Goal: Connect with others: Connect with other users

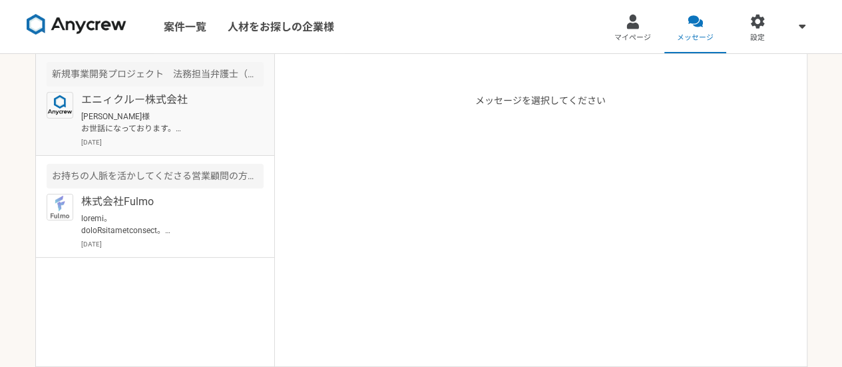
click at [134, 95] on p "エニィクルー株式会社" at bounding box center [163, 100] width 164 height 16
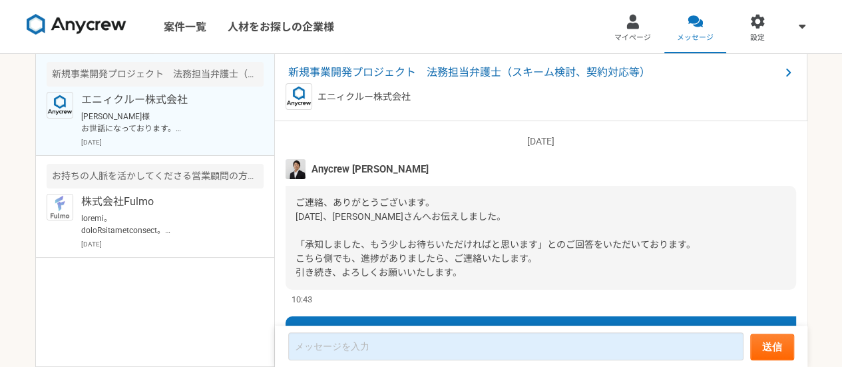
scroll to position [1152, 0]
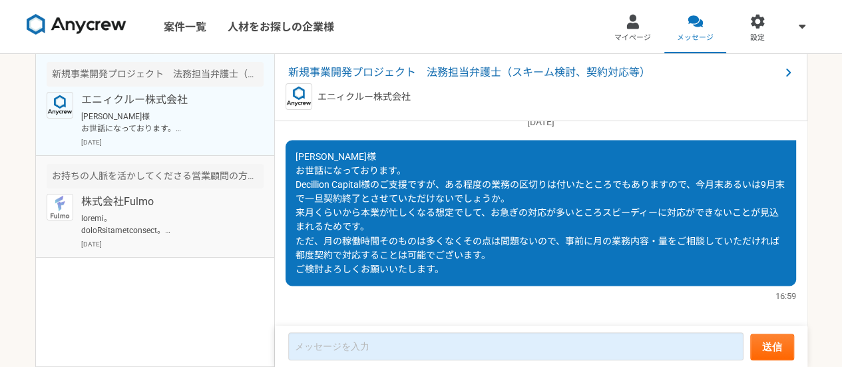
click at [130, 186] on div "お持ちの人脈を活かしてくださる営業顧問の方を募集！" at bounding box center [155, 176] width 217 height 25
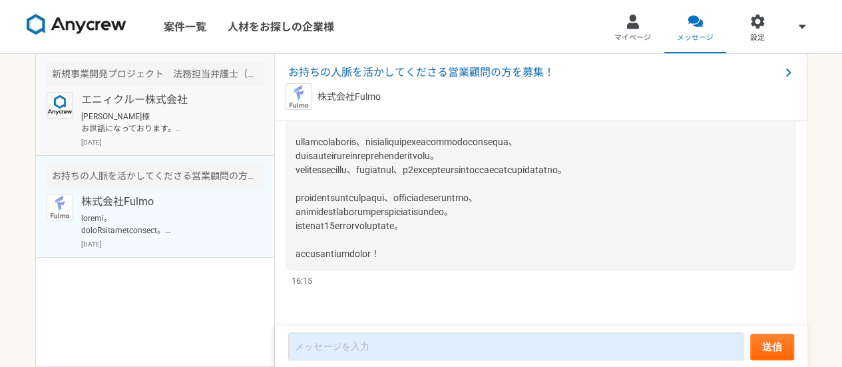
click at [129, 101] on p "エニィクルー株式会社" at bounding box center [163, 100] width 164 height 16
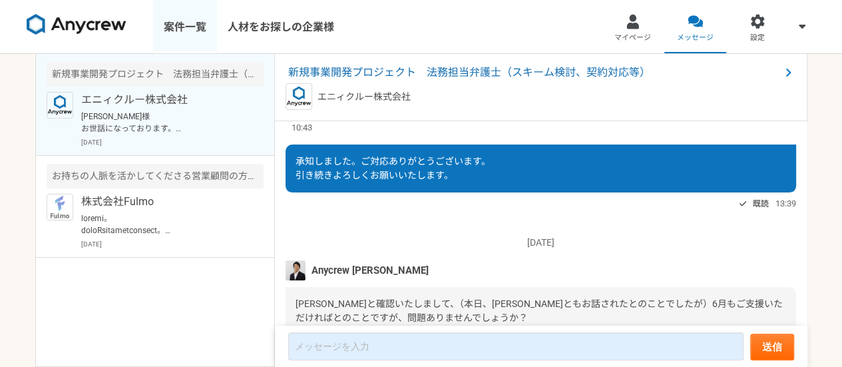
scroll to position [1152, 0]
